Goal: Obtain resource: Obtain resource

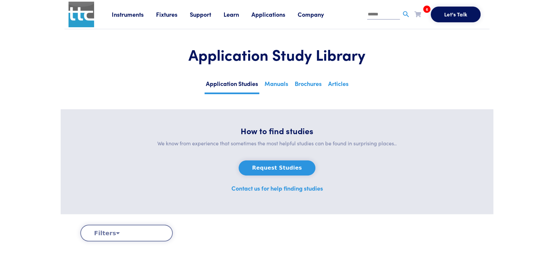
click at [116, 169] on icon at bounding box center [118, 233] width 4 height 6
click at [110, 169] on button "Filters" at bounding box center [126, 233] width 92 height 17
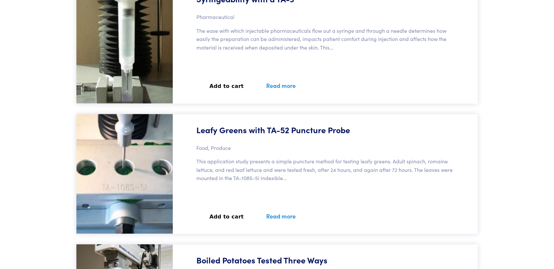
scroll to position [3681, 0]
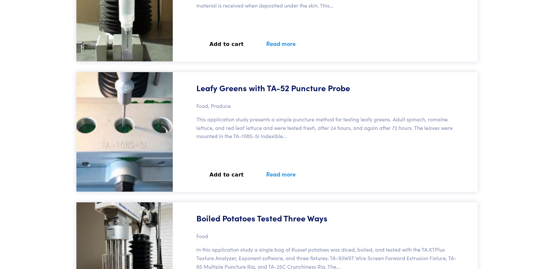
click at [218, 153] on div "Leafy Greens with TA-52 Puncture Probe Food, Produce This application study pre…" at bounding box center [327, 132] width 301 height 120
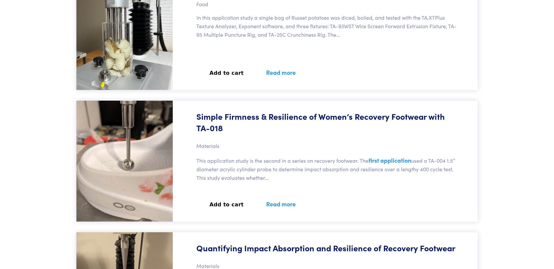
scroll to position [3936, 0]
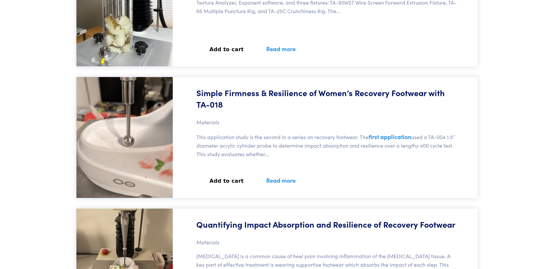
click at [261, 114] on div "Simple Firmness & Resilience of Women’s Recovery Footwear with TA-018 Materials…" at bounding box center [327, 137] width 301 height 121
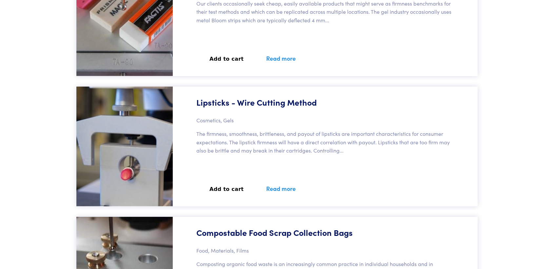
scroll to position [16786, 0]
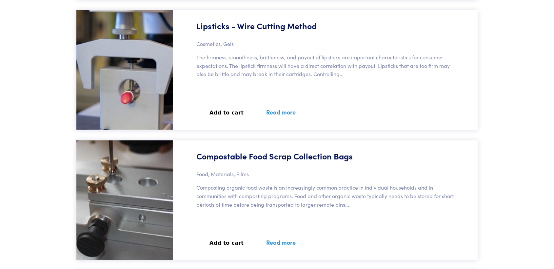
click at [281, 111] on link "Read more" at bounding box center [280, 112] width 45 height 24
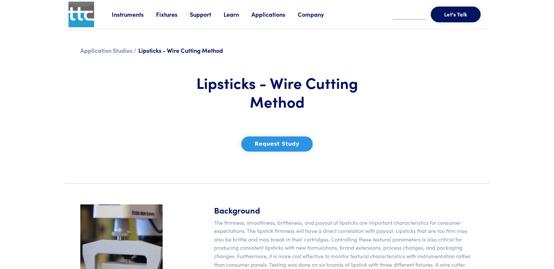
scroll to position [218, 0]
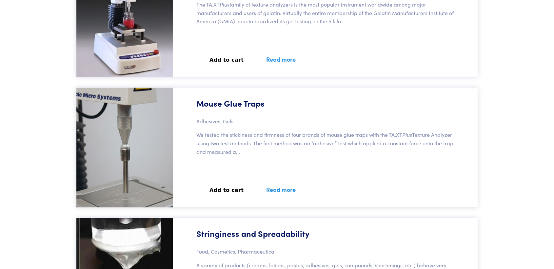
scroll to position [39087, 0]
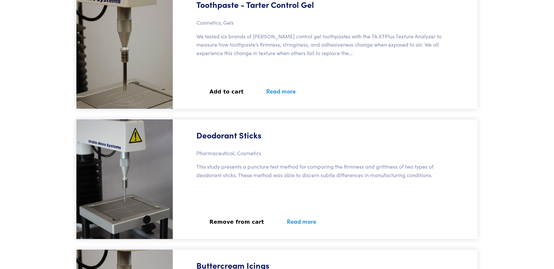
drag, startPoint x: 297, startPoint y: 222, endPoint x: 289, endPoint y: 220, distance: 8.0
click at [256, 196] on div "Deodorant Sticks Pharmaceutical, Cosmetics This study presents a puncture test …" at bounding box center [327, 179] width 301 height 120
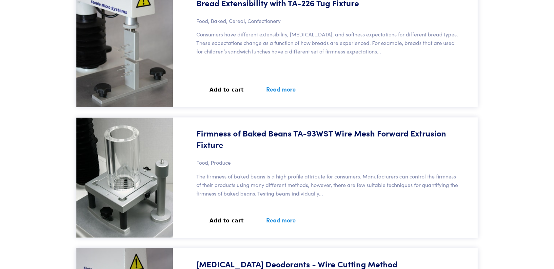
scroll to position [16187, 0]
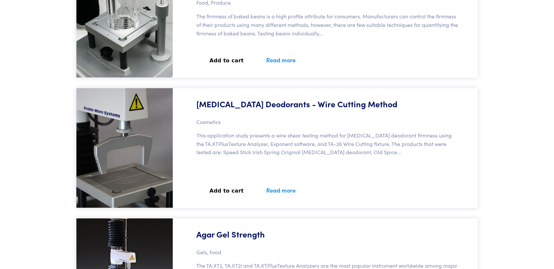
click at [253, 129] on div "Antiperspirant Deodorants - Wire Cutting Method Cosmetics This application stud…" at bounding box center [327, 148] width 301 height 120
click at [313, 164] on div "Antiperspirant Deodorants - Wire Cutting Method Cosmetics This application stud…" at bounding box center [327, 148] width 301 height 120
click at [299, 145] on p "This application study presents a wire shear testing method for antiperspirant …" at bounding box center [327, 143] width 262 height 25
click at [315, 178] on div "Antiperspirant Deodorants - Wire Cutting Method Cosmetics This application stud…" at bounding box center [327, 148] width 301 height 120
click at [278, 192] on link "Read more" at bounding box center [280, 190] width 45 height 24
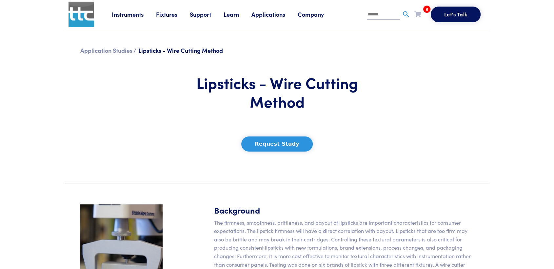
click at [297, 147] on button "Request Study" at bounding box center [277, 143] width 72 height 15
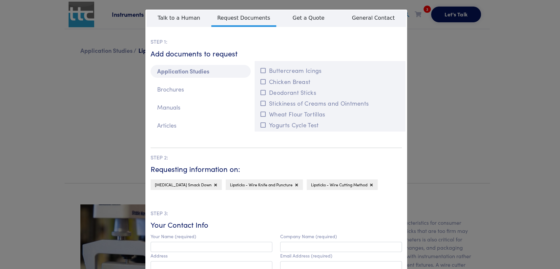
click at [447, 46] on div "**********" at bounding box center [280, 134] width 560 height 269
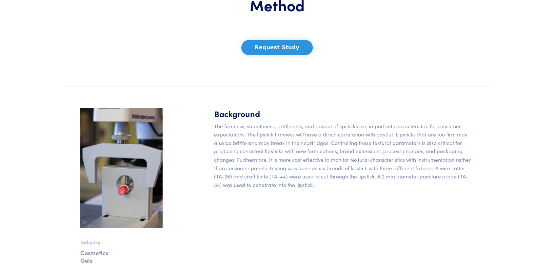
scroll to position [109, 0]
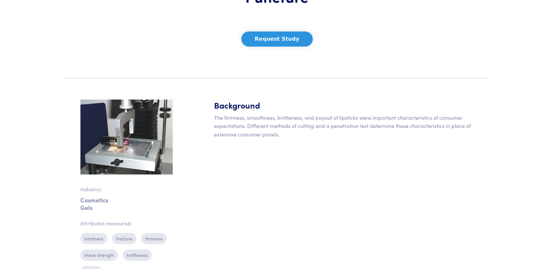
scroll to position [109, 0]
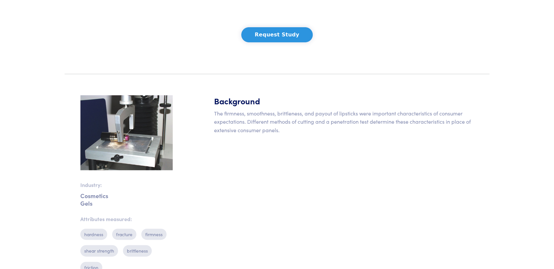
click at [278, 37] on button "Request Study" at bounding box center [277, 34] width 72 height 15
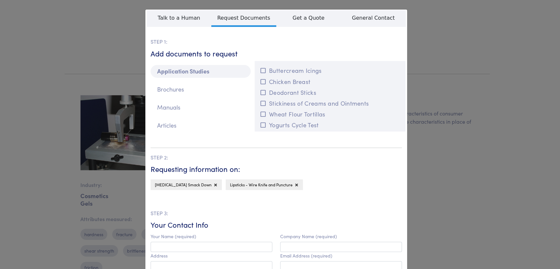
click at [430, 144] on div "**********" at bounding box center [280, 134] width 560 height 269
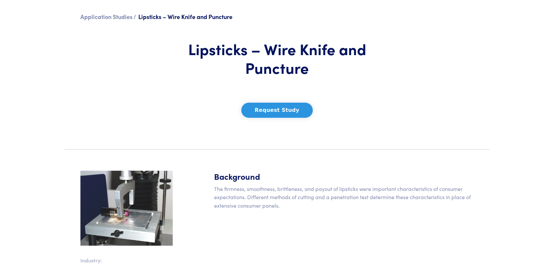
scroll to position [0, 0]
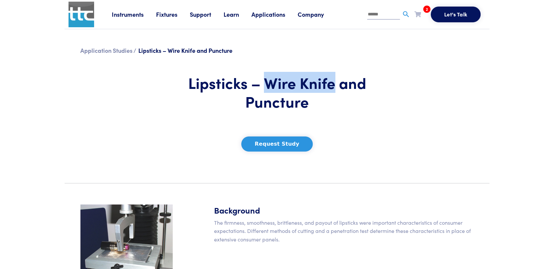
drag, startPoint x: 267, startPoint y: 79, endPoint x: 331, endPoint y: 87, distance: 64.7
click at [331, 87] on h1 "Lipsticks – Wire Knife and Puncture" at bounding box center [277, 92] width 193 height 38
copy h1 "Wire Knife"
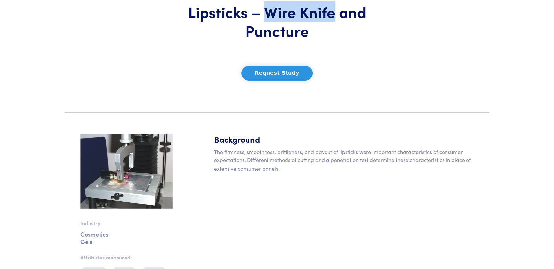
scroll to position [36, 0]
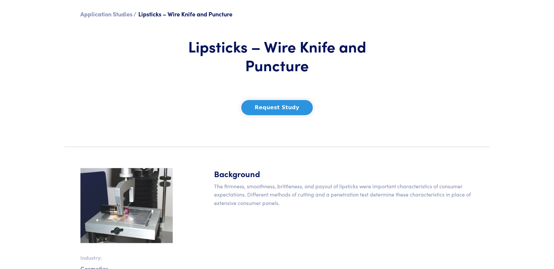
click at [320, 211] on div "Background The firmness, smoothness, brittleness, and payout of lipsticks were …" at bounding box center [344, 259] width 268 height 183
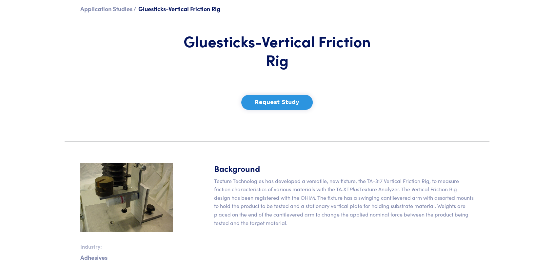
scroll to position [73, 0]
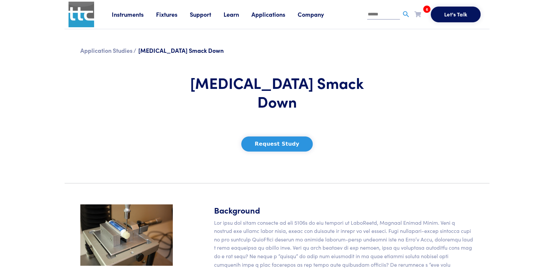
click at [274, 136] on button "Request Study" at bounding box center [277, 143] width 72 height 15
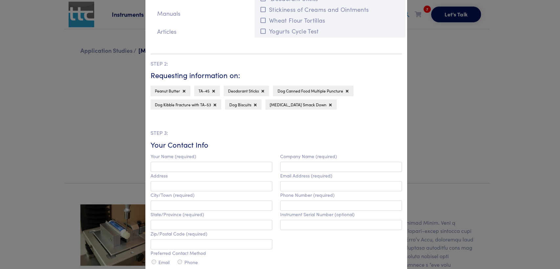
scroll to position [109, 0]
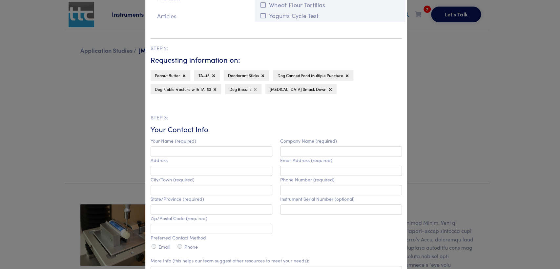
click at [254, 89] on icon at bounding box center [255, 90] width 3 height 4
click at [345, 75] on button at bounding box center [347, 75] width 4 height 7
click at [212, 74] on icon at bounding box center [213, 76] width 3 height 4
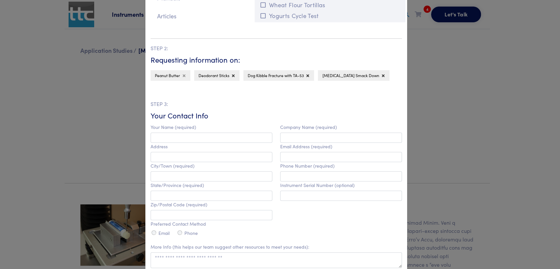
click at [182, 75] on button at bounding box center [184, 75] width 4 height 7
click at [263, 74] on icon at bounding box center [264, 76] width 3 height 4
click at [188, 75] on icon at bounding box center [189, 76] width 3 height 4
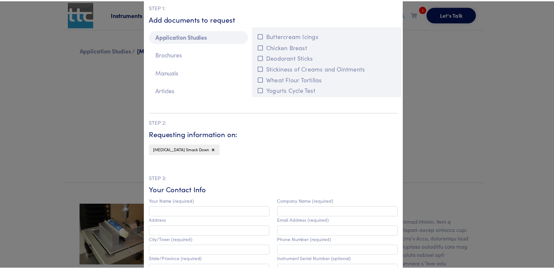
scroll to position [0, 0]
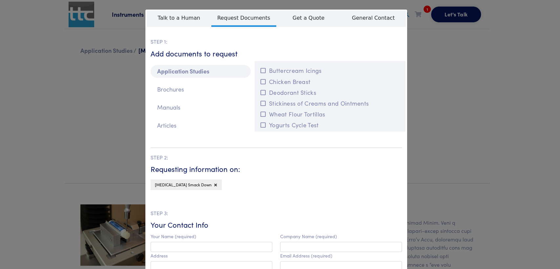
click at [427, 90] on div "**********" at bounding box center [280, 134] width 560 height 269
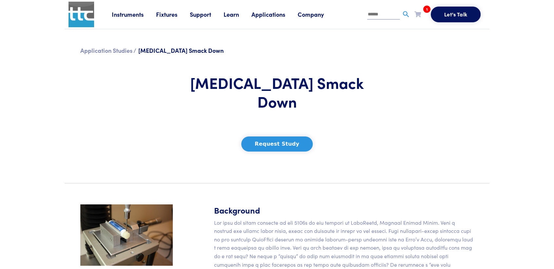
click at [281, 136] on button "Request Study" at bounding box center [277, 143] width 72 height 15
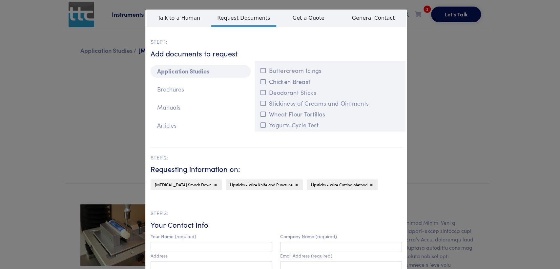
click at [459, 88] on div "**********" at bounding box center [280, 134] width 560 height 269
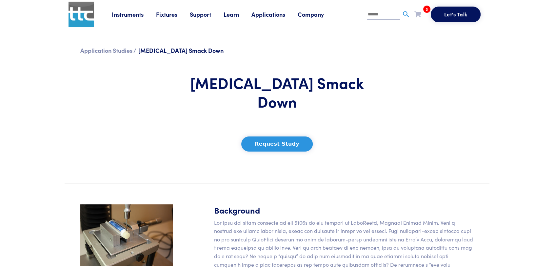
click at [418, 15] on icon at bounding box center [418, 14] width 7 height 6
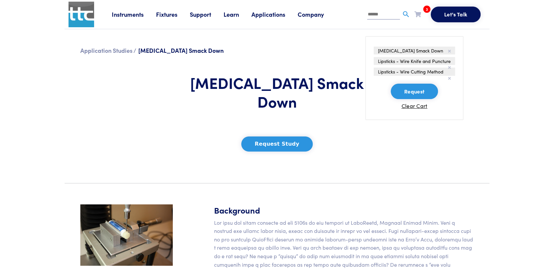
click at [408, 89] on button "Request" at bounding box center [414, 92] width 47 height 16
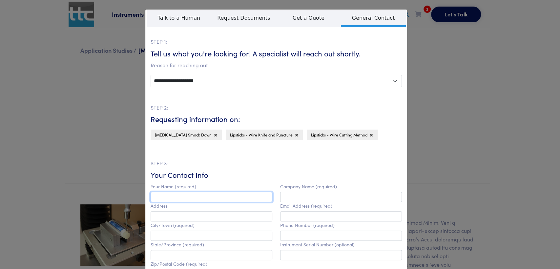
click at [179, 196] on input "text" at bounding box center [212, 197] width 122 height 10
type input "*********"
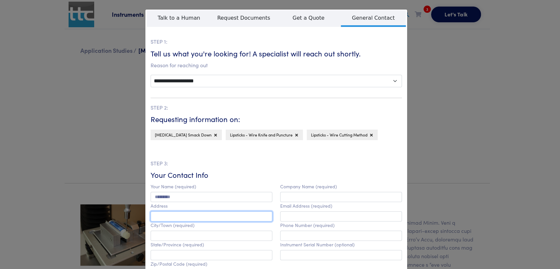
click at [187, 216] on input "text" at bounding box center [212, 216] width 122 height 10
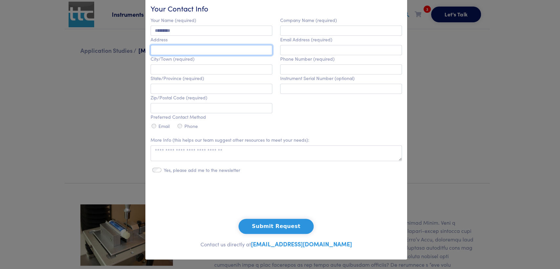
scroll to position [130, 0]
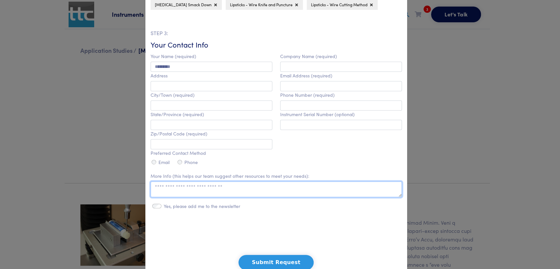
click at [162, 194] on textarea at bounding box center [276, 189] width 251 height 16
paste textarea "**********"
click at [229, 192] on textarea "**********" at bounding box center [276, 189] width 251 height 16
drag, startPoint x: 225, startPoint y: 193, endPoint x: 147, endPoint y: 195, distance: 77.8
click at [147, 195] on div "**********" at bounding box center [276, 184] width 259 height 25
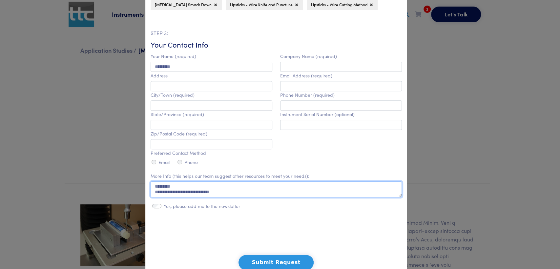
paste textarea "**********"
type textarea "**********"
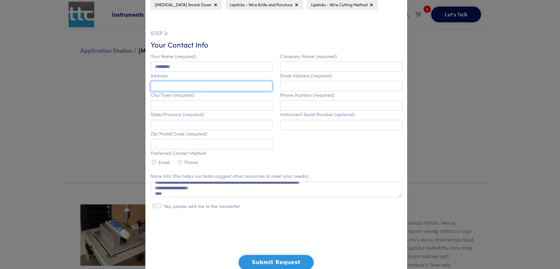
click at [176, 87] on input "text" at bounding box center [212, 86] width 122 height 10
type input "**********"
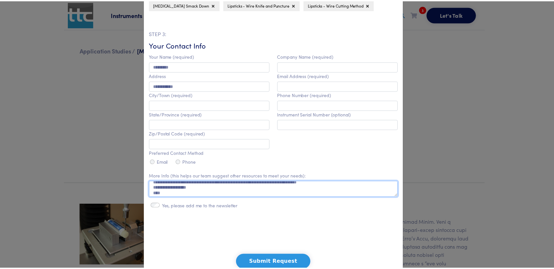
scroll to position [0, 0]
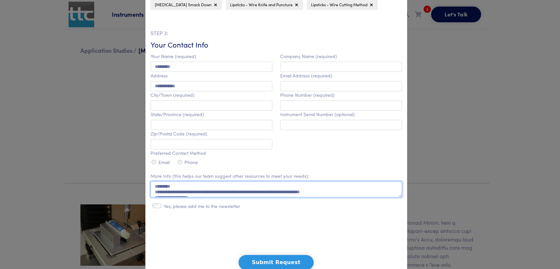
drag, startPoint x: 165, startPoint y: 193, endPoint x: 129, endPoint y: 176, distance: 39.6
click at [129, 176] on div "**********" at bounding box center [280, 134] width 560 height 269
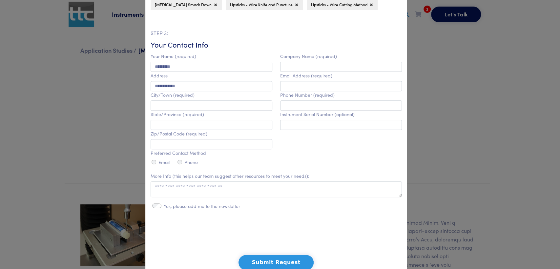
drag, startPoint x: 461, startPoint y: 134, endPoint x: 454, endPoint y: 52, distance: 82.0
click at [459, 125] on div "**********" at bounding box center [280, 134] width 560 height 269
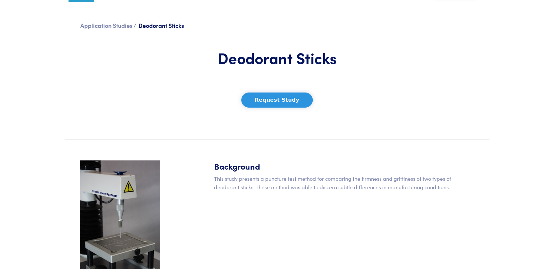
scroll to position [36, 0]
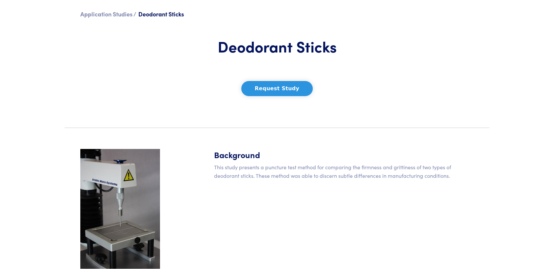
click at [305, 182] on div "Background This study presents a puncture test method for comparing the firmnes…" at bounding box center [344, 246] width 268 height 194
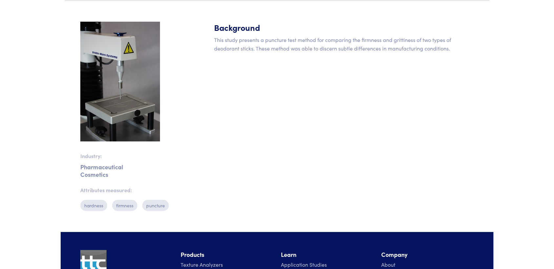
scroll to position [73, 0]
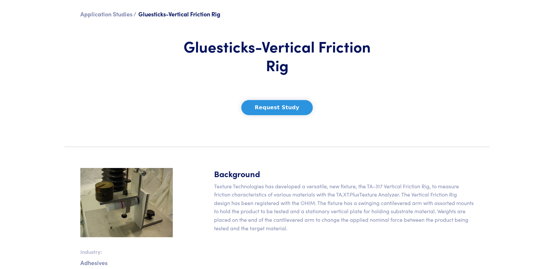
scroll to position [73, 0]
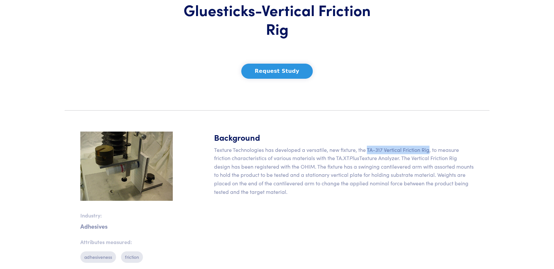
drag, startPoint x: 367, startPoint y: 148, endPoint x: 428, endPoint y: 148, distance: 60.4
click at [428, 148] on p "Texture Technologies has developed a versatile, new fixture, the TA-317 Vertica…" at bounding box center [344, 171] width 260 height 51
copy p "TA-317 Vertical Friction Rig"
click at [341, 206] on div "Background Texture Technologies has developed a versatile, new fixture, the TA-…" at bounding box center [344, 200] width 268 height 136
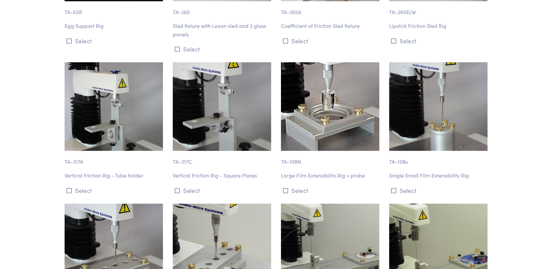
scroll to position [6919, 0]
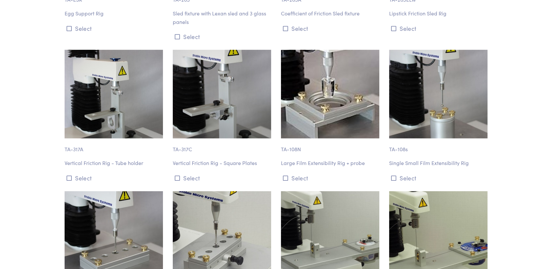
click at [192, 159] on p "Vertical Friction Rig - Square Plates" at bounding box center [223, 163] width 100 height 9
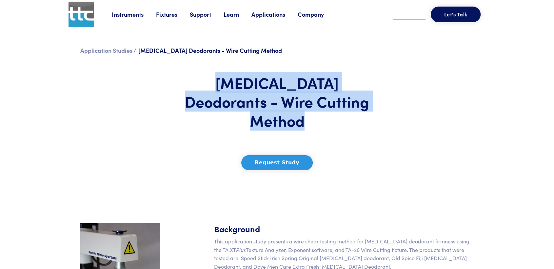
drag, startPoint x: 358, startPoint y: 97, endPoint x: 375, endPoint y: 109, distance: 19.9
click at [375, 109] on div "[MEDICAL_DATA] Deodorants - Wire Cutting Method Request Study" at bounding box center [277, 119] width 201 height 123
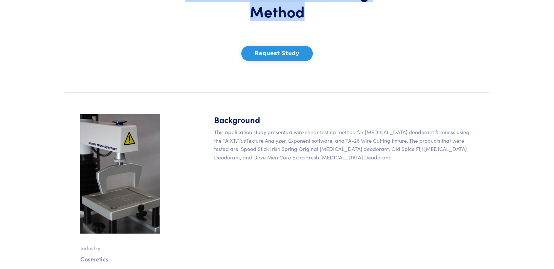
scroll to position [146, 0]
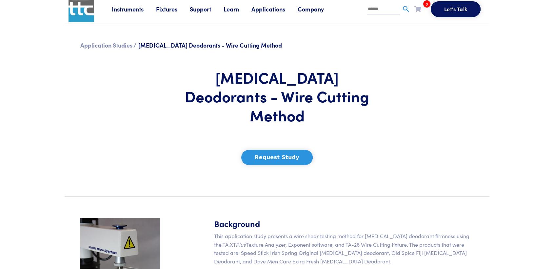
scroll to position [0, 0]
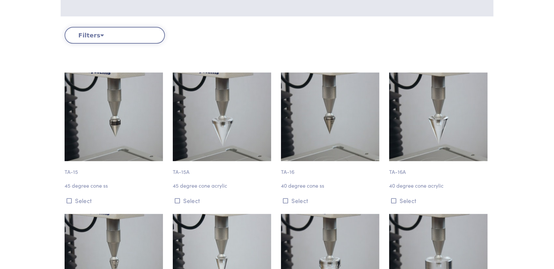
scroll to position [2514, 0]
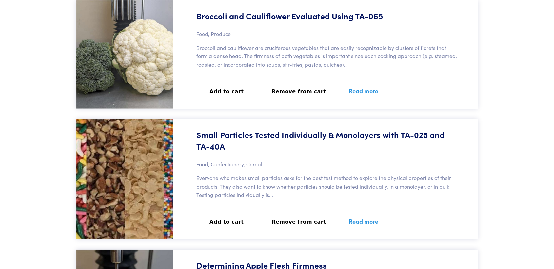
scroll to position [20976, 0]
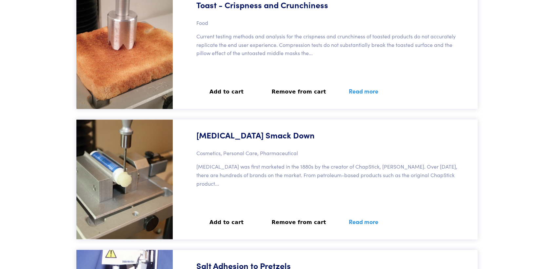
click at [357, 221] on link "Read more" at bounding box center [363, 221] width 45 height 24
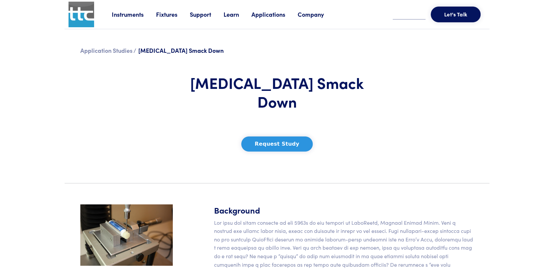
scroll to position [146, 0]
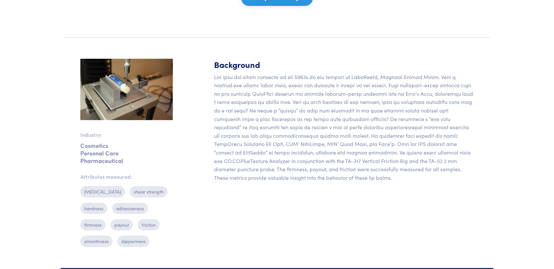
click at [335, 174] on div "Background Plus Texture Analyzer in conjunction with the TA-317 Vertical Fricti…" at bounding box center [344, 156] width 268 height 194
drag, startPoint x: 215, startPoint y: 55, endPoint x: 234, endPoint y: 59, distance: 19.1
click at [234, 73] on p "Plus Texture Analyzer in conjunction with the TA-317 Vertical Friction Rig and …" at bounding box center [344, 127] width 260 height 109
copy p "Lip balm"
